Goal: Task Accomplishment & Management: Use online tool/utility

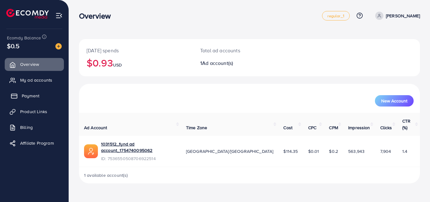
click at [34, 98] on span "Payment" at bounding box center [31, 95] width 18 height 6
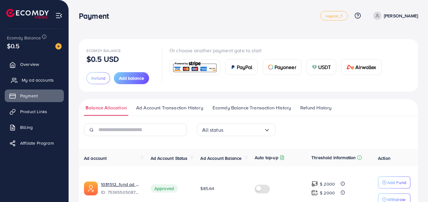
click at [33, 80] on span "My ad accounts" at bounding box center [38, 80] width 32 height 6
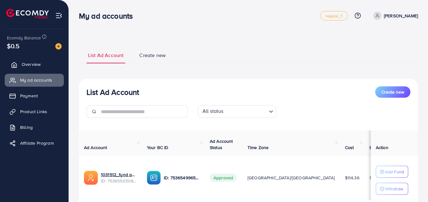
click at [43, 65] on link "Overview" at bounding box center [34, 64] width 59 height 13
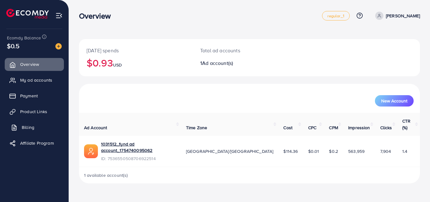
click at [32, 127] on span "Billing" at bounding box center [28, 127] width 13 height 6
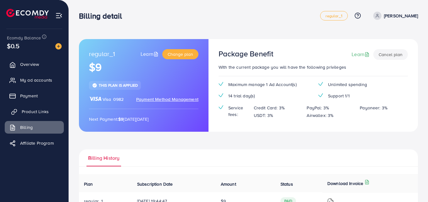
click at [42, 110] on span "Product Links" at bounding box center [35, 111] width 27 height 6
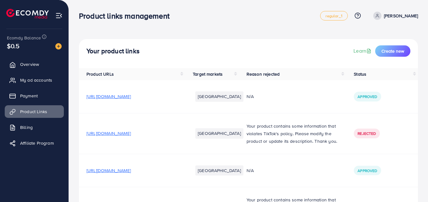
click at [131, 94] on span "[URL][DOMAIN_NAME]" at bounding box center [108, 96] width 44 height 6
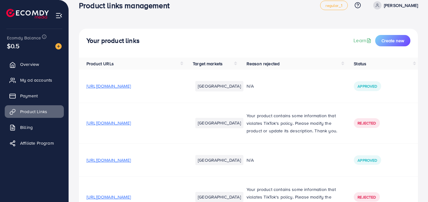
scroll to position [176, 0]
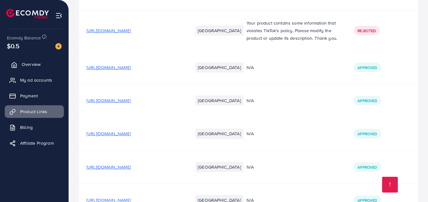
click at [42, 66] on link "Overview" at bounding box center [34, 64] width 59 height 13
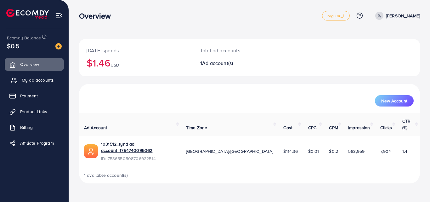
click at [35, 83] on span "My ad accounts" at bounding box center [38, 80] width 32 height 6
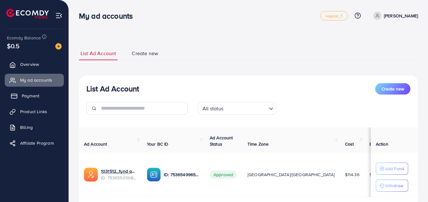
click at [40, 100] on link "Payment" at bounding box center [34, 95] width 59 height 13
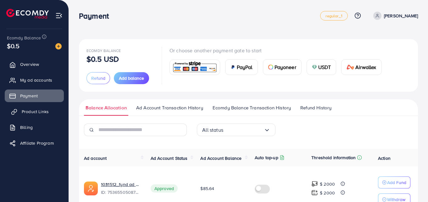
click at [45, 115] on link "Product Links" at bounding box center [34, 111] width 59 height 13
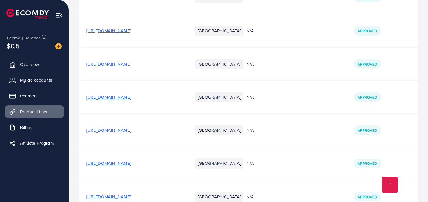
scroll to position [302, 0]
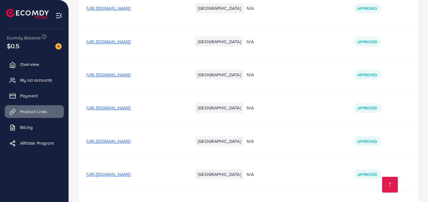
drag, startPoint x: 180, startPoint y: 90, endPoint x: 159, endPoint y: 107, distance: 25.9
click at [159, 107] on td "[URL][DOMAIN_NAME]" at bounding box center [132, 107] width 106 height 33
drag, startPoint x: 167, startPoint y: 90, endPoint x: 144, endPoint y: 109, distance: 29.9
click at [144, 109] on td "[URL][DOMAIN_NAME]" at bounding box center [132, 107] width 106 height 33
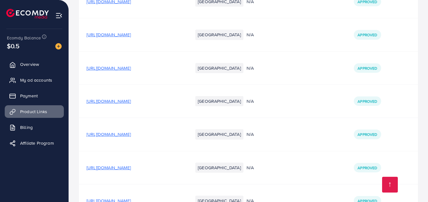
scroll to position [831, 0]
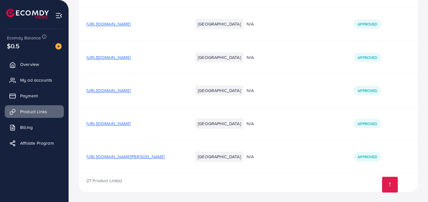
click at [61, 12] on img at bounding box center [58, 15] width 7 height 7
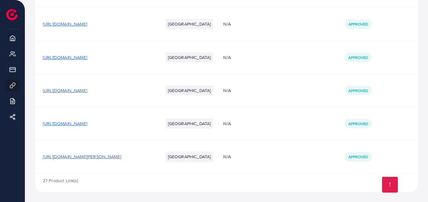
scroll to position [816, 0]
click at [78, 11] on td "[URL][DOMAIN_NAME]" at bounding box center [95, 24] width 120 height 33
click at [326, 79] on td "N/A" at bounding box center [276, 90] width 121 height 33
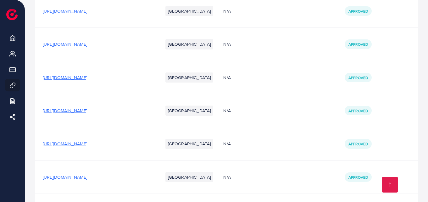
scroll to position [602, 0]
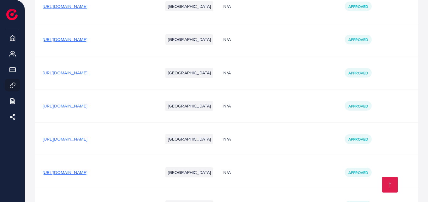
drag, startPoint x: 131, startPoint y: 40, endPoint x: 81, endPoint y: 53, distance: 51.3
click at [81, 53] on td "[URL][DOMAIN_NAME]" at bounding box center [95, 39] width 120 height 33
click at [87, 41] on span "[URL][DOMAIN_NAME]" at bounding box center [65, 39] width 44 height 6
